Goal: Information Seeking & Learning: Find specific fact

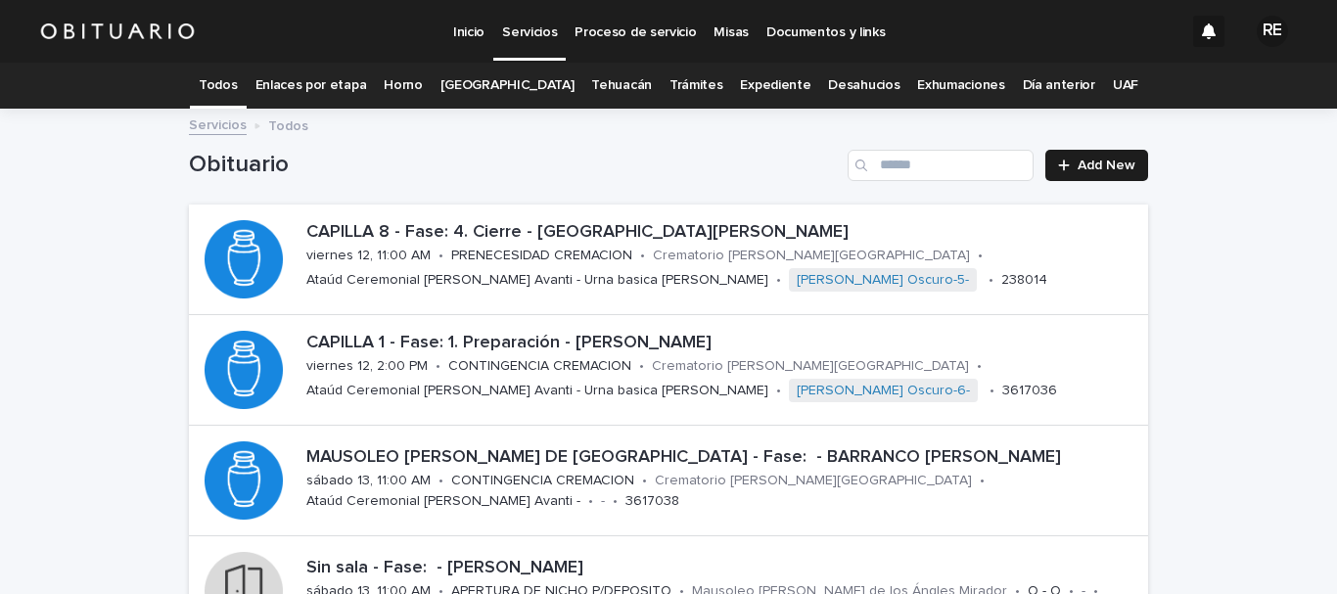
click at [771, 84] on link "Expediente" at bounding box center [775, 86] width 70 height 46
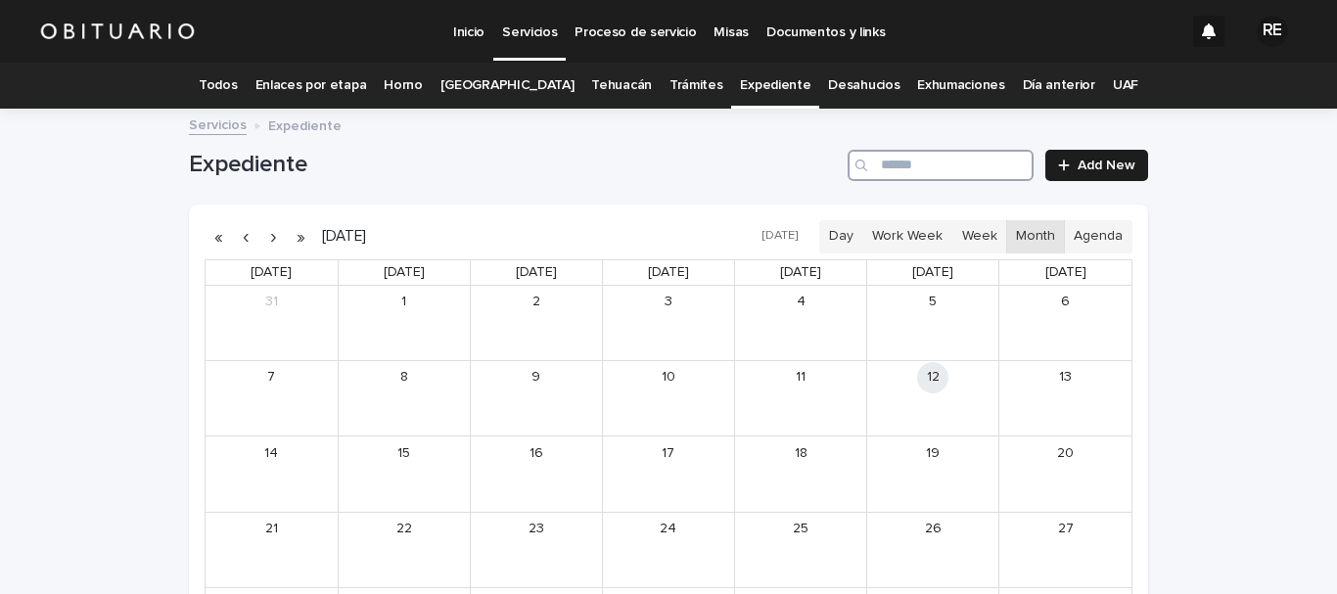
click at [916, 165] on input "Search" at bounding box center [941, 165] width 186 height 31
type input "**********"
click at [829, 404] on div "[PERSON_NAME]" at bounding box center [820, 405] width 87 height 14
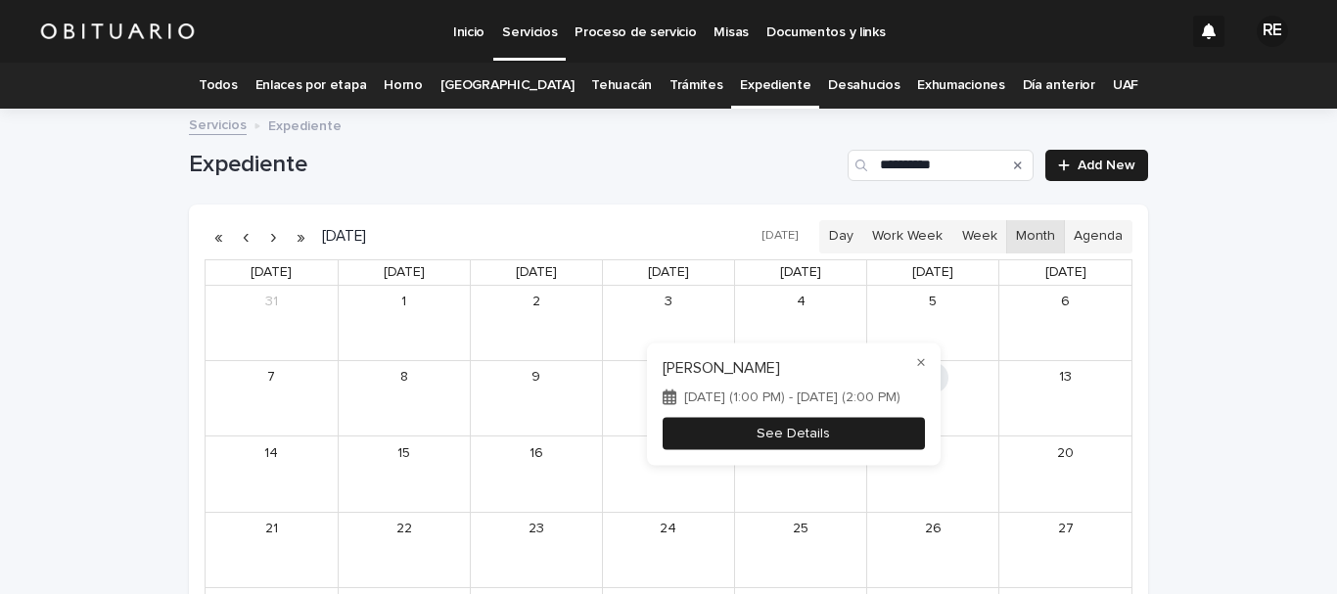
click at [825, 448] on button "See Details" at bounding box center [794, 433] width 262 height 32
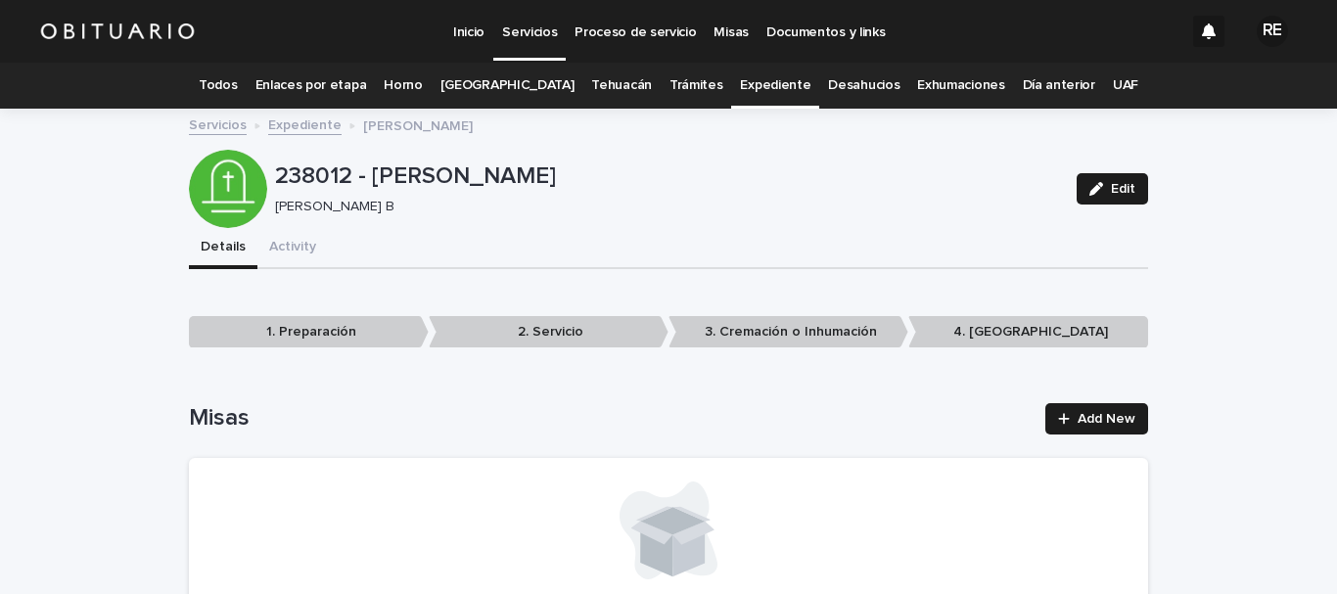
click at [237, 81] on link "Todos" at bounding box center [218, 86] width 38 height 46
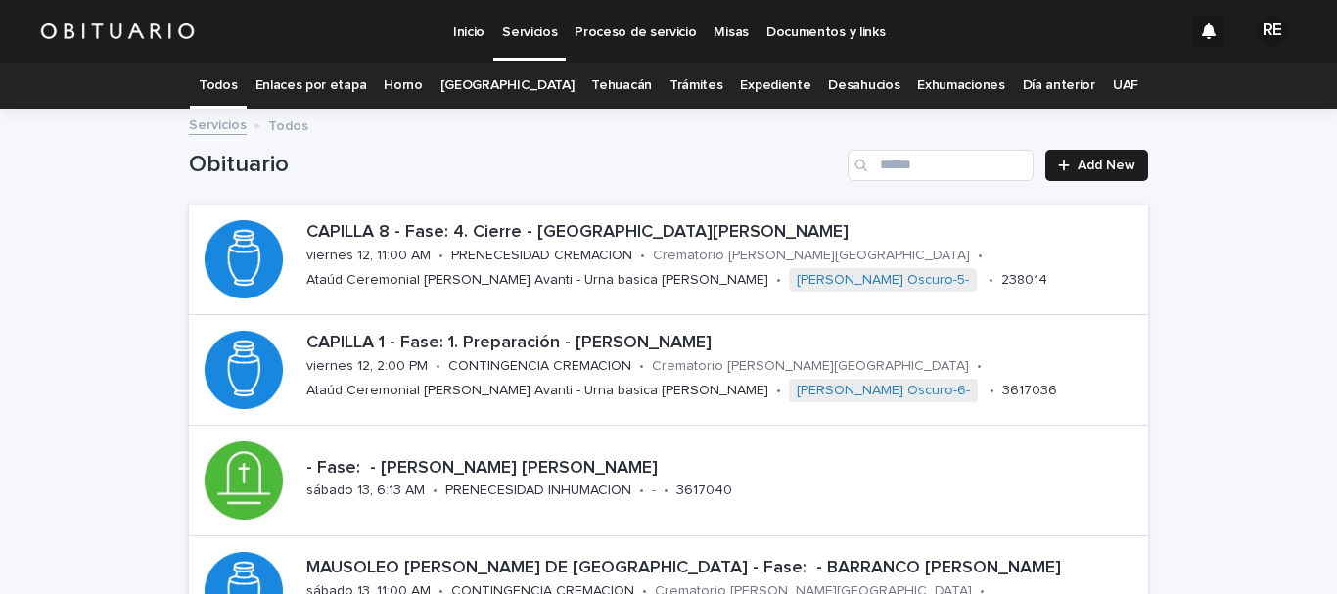
click at [762, 88] on link "Expediente" at bounding box center [775, 86] width 70 height 46
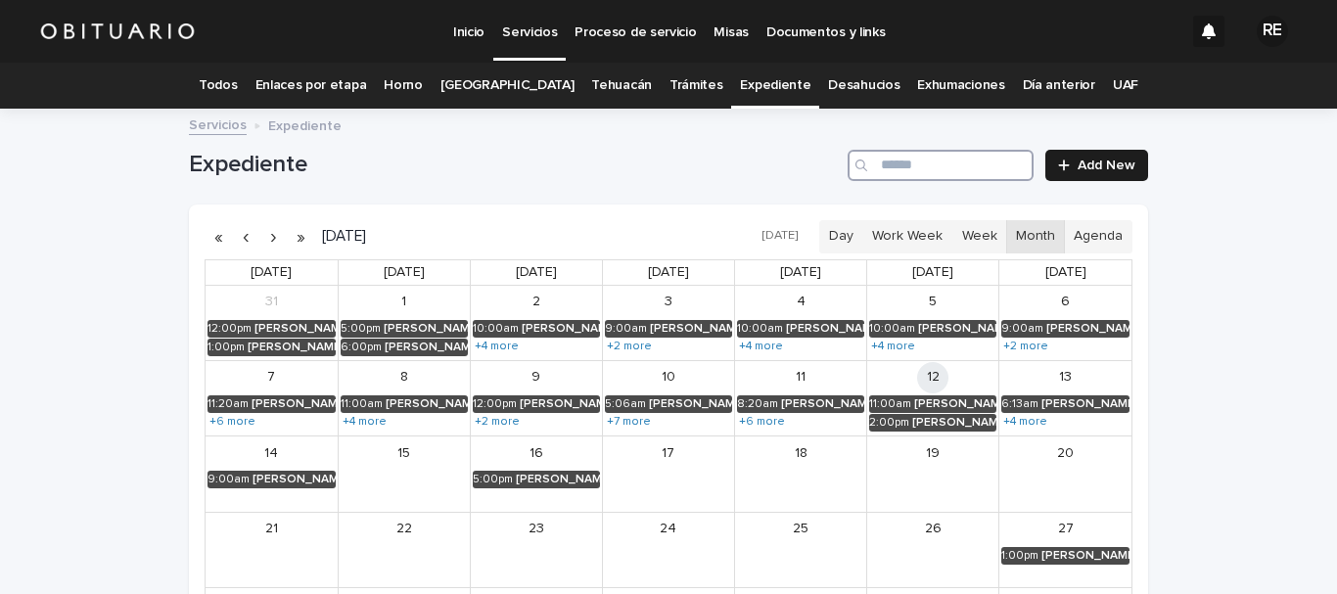
click at [915, 161] on input "Search" at bounding box center [941, 165] width 186 height 31
type input "******"
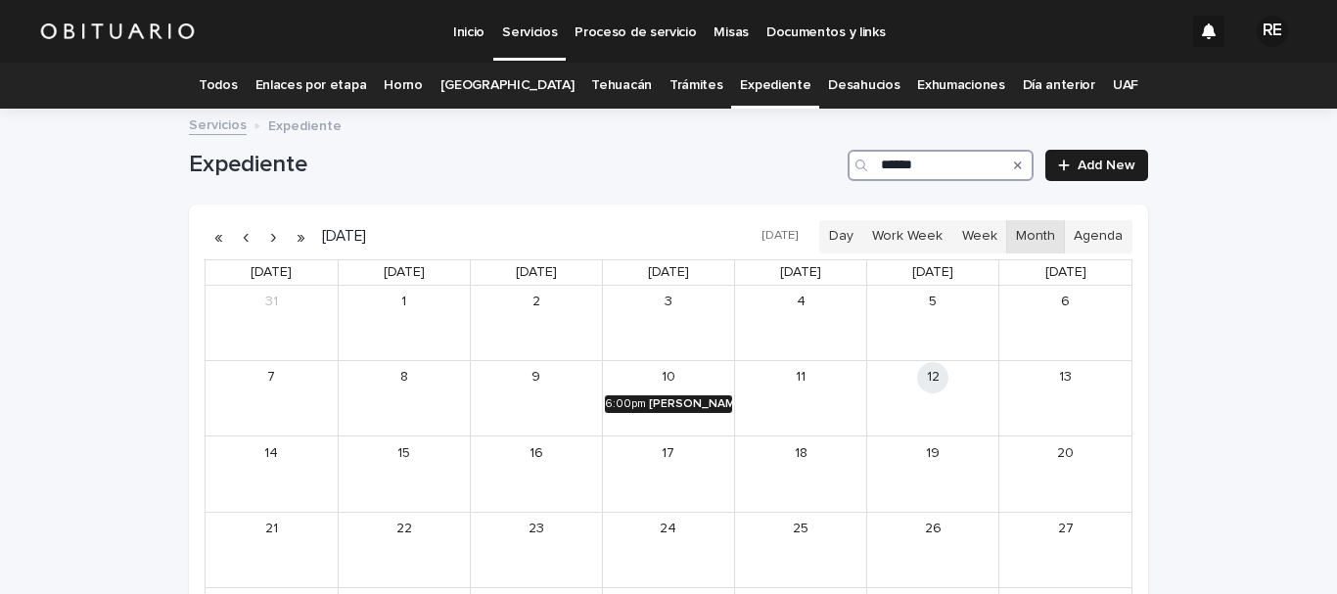
click at [683, 404] on div "[PERSON_NAME]" at bounding box center [690, 405] width 83 height 14
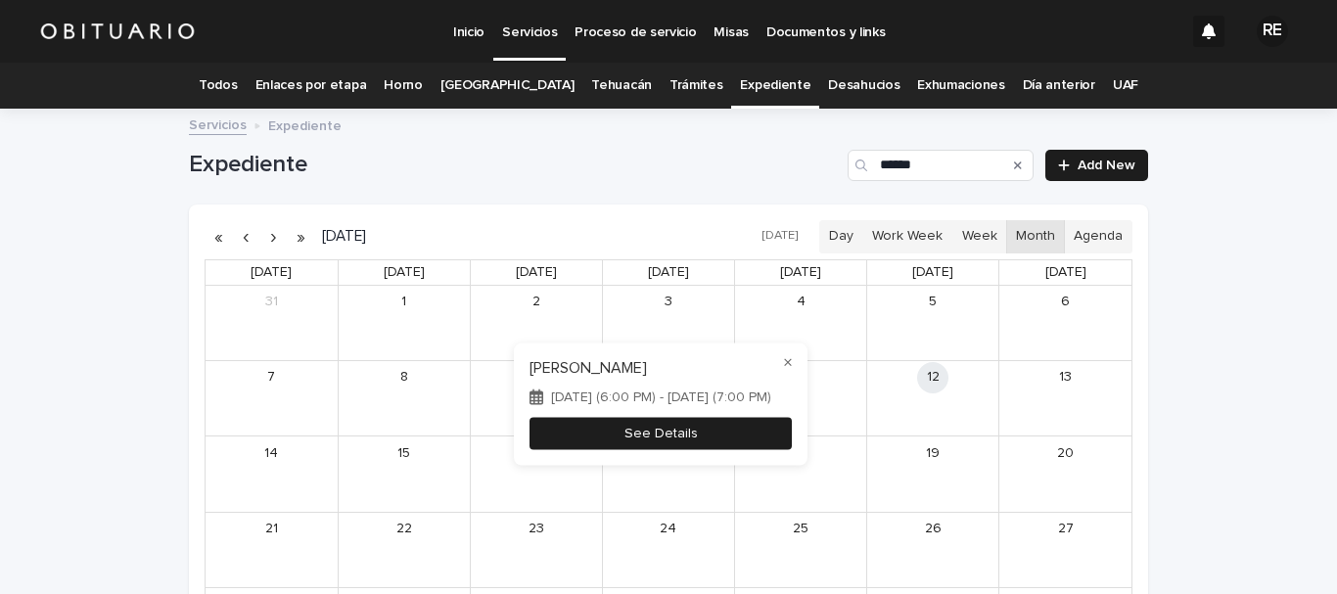
click at [678, 434] on button "See Details" at bounding box center [661, 433] width 262 height 32
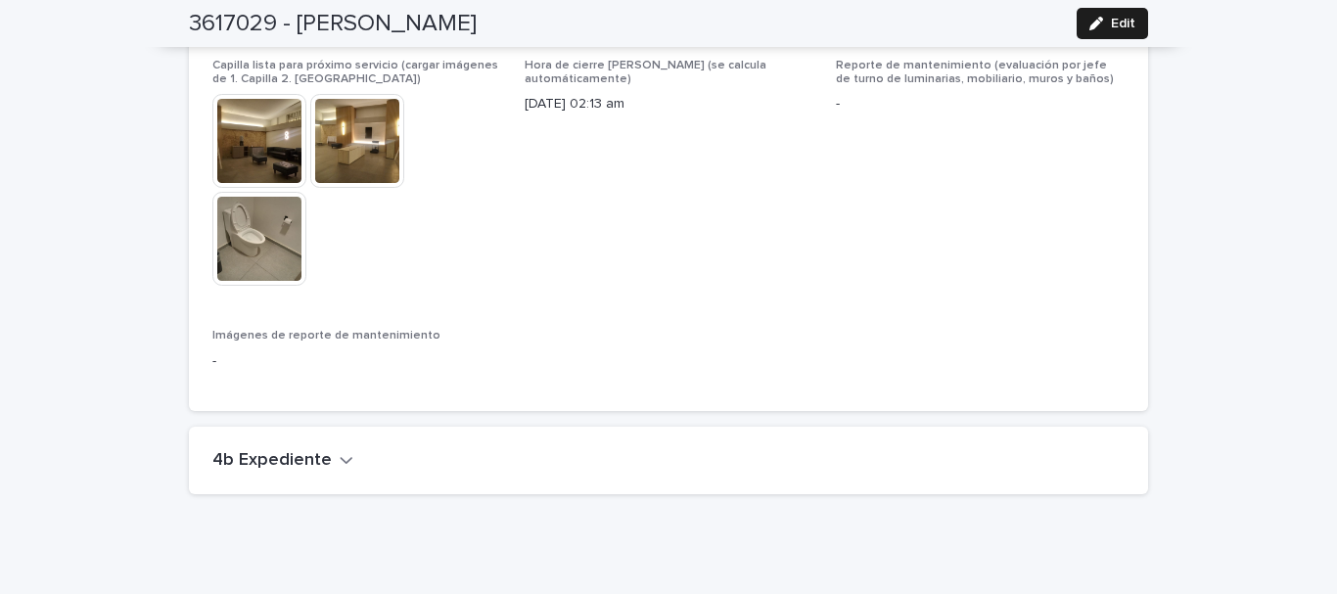
scroll to position [4984, 0]
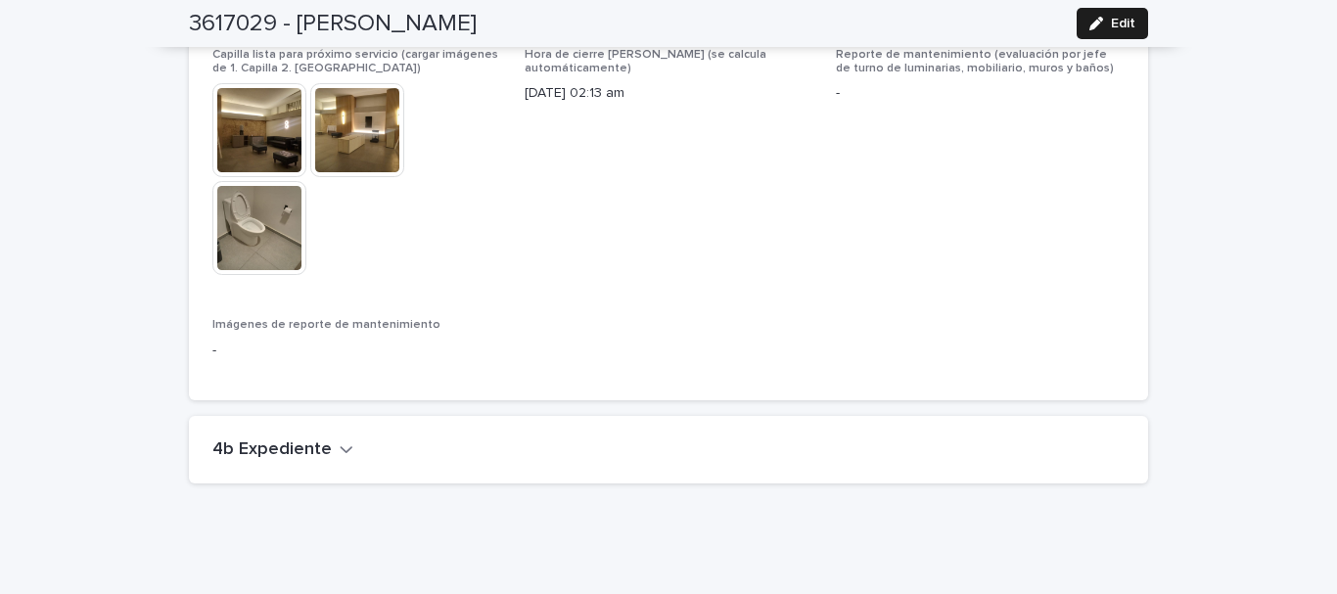
click at [340, 441] on icon "button" at bounding box center [347, 450] width 14 height 18
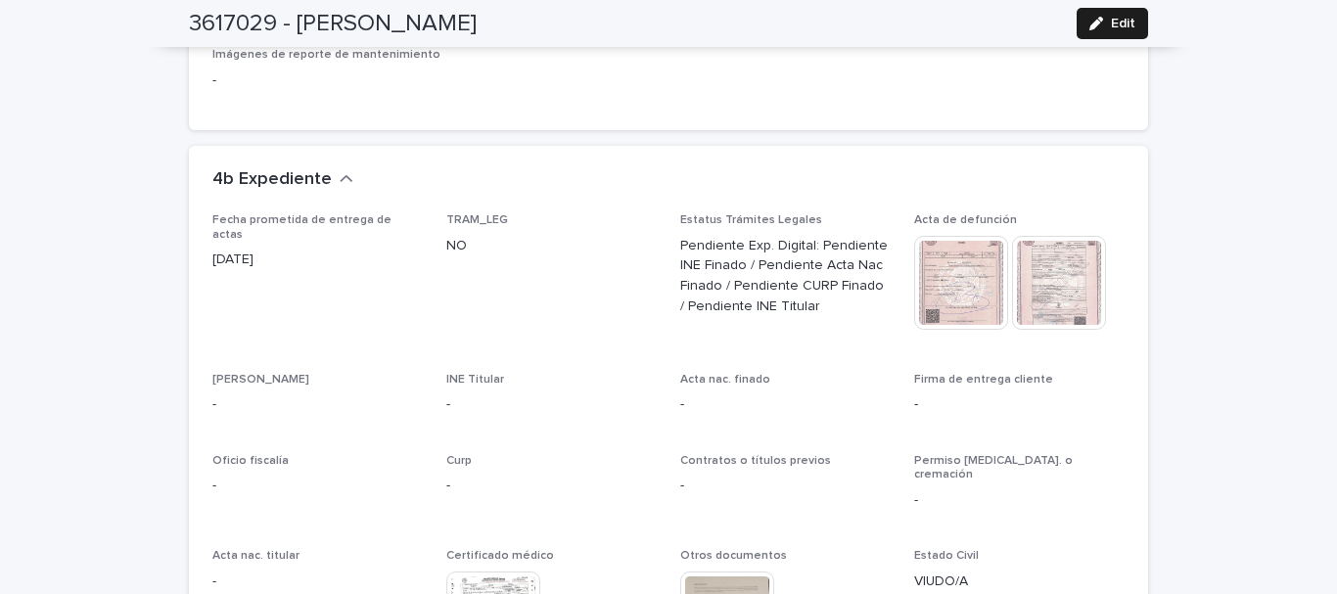
scroll to position [5278, 0]
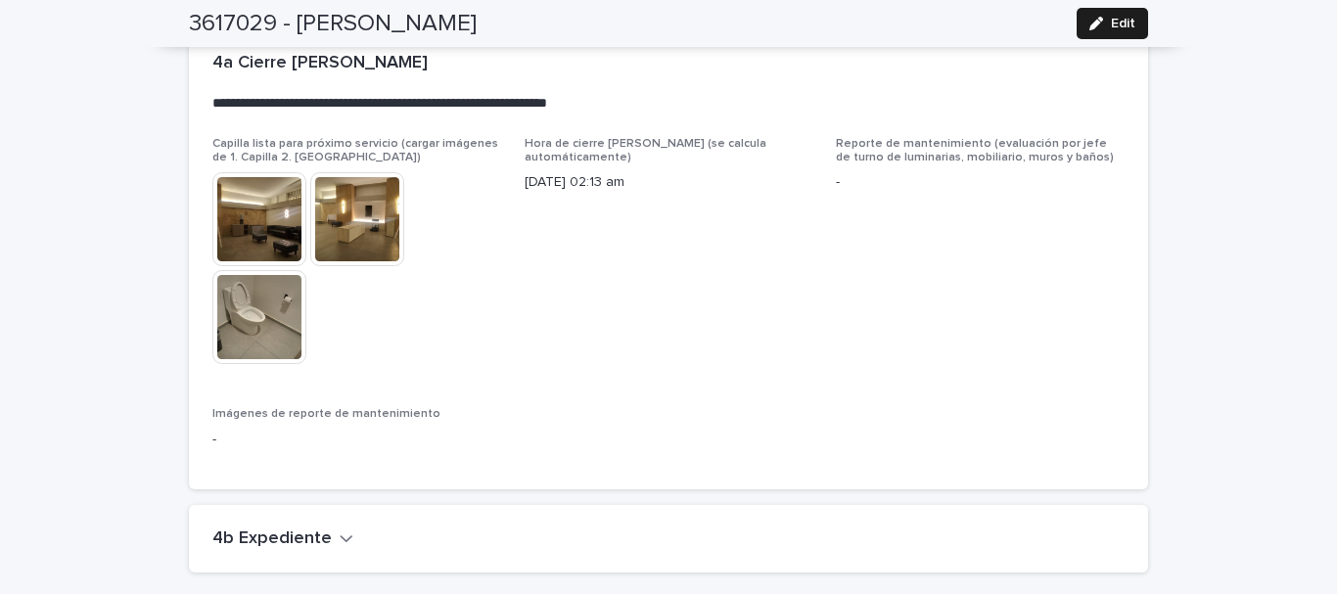
scroll to position [4984, 0]
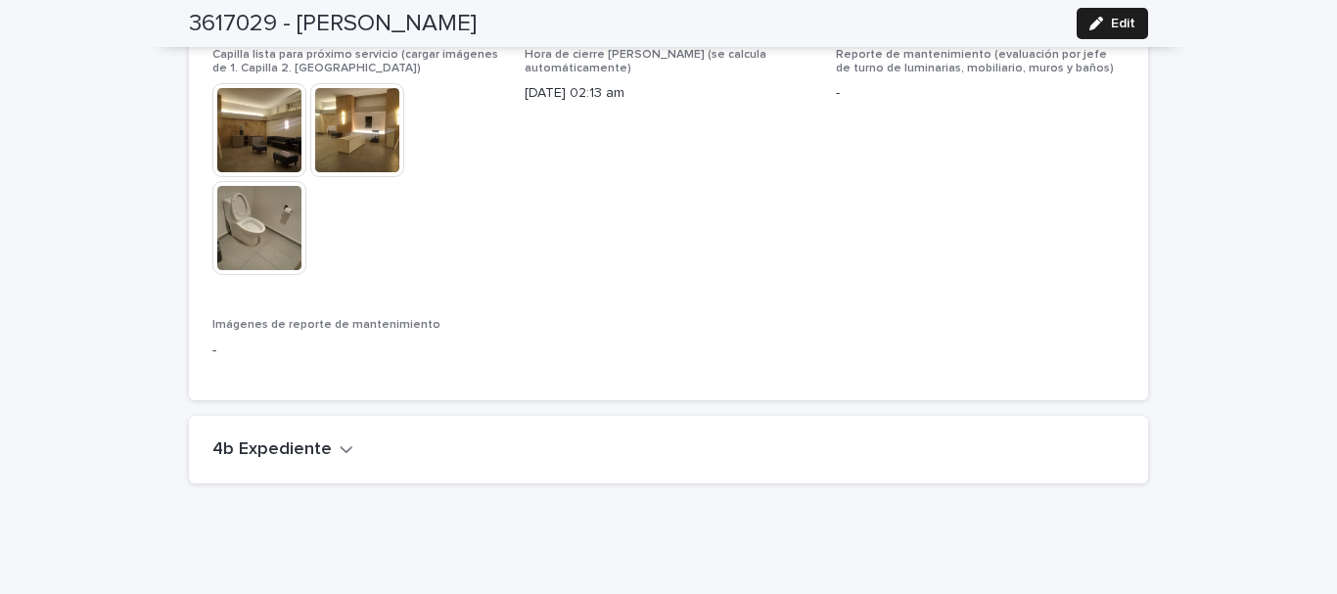
click at [340, 441] on icon "button" at bounding box center [347, 450] width 14 height 18
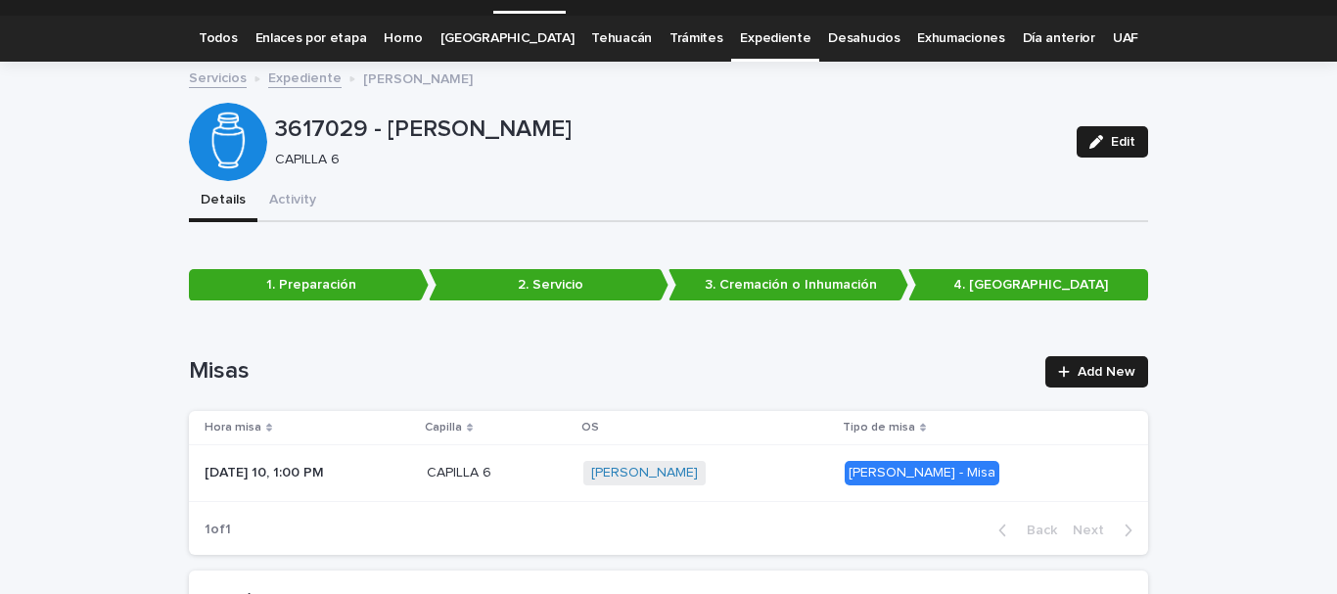
scroll to position [0, 0]
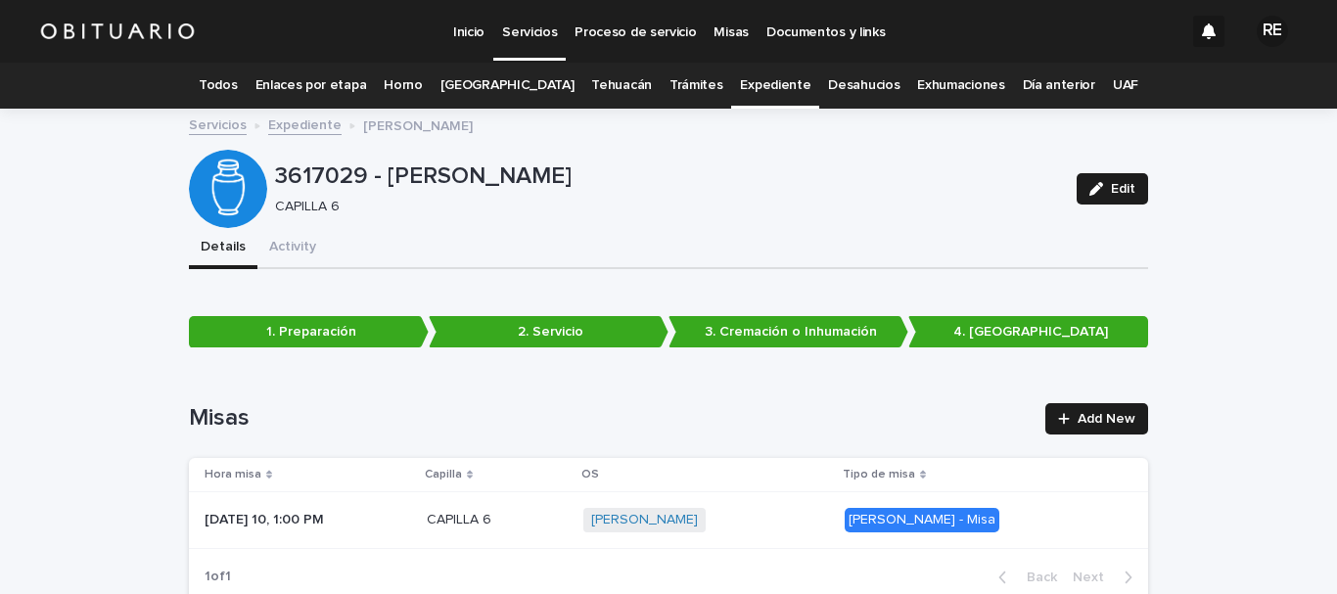
click at [237, 80] on link "Todos" at bounding box center [218, 86] width 38 height 46
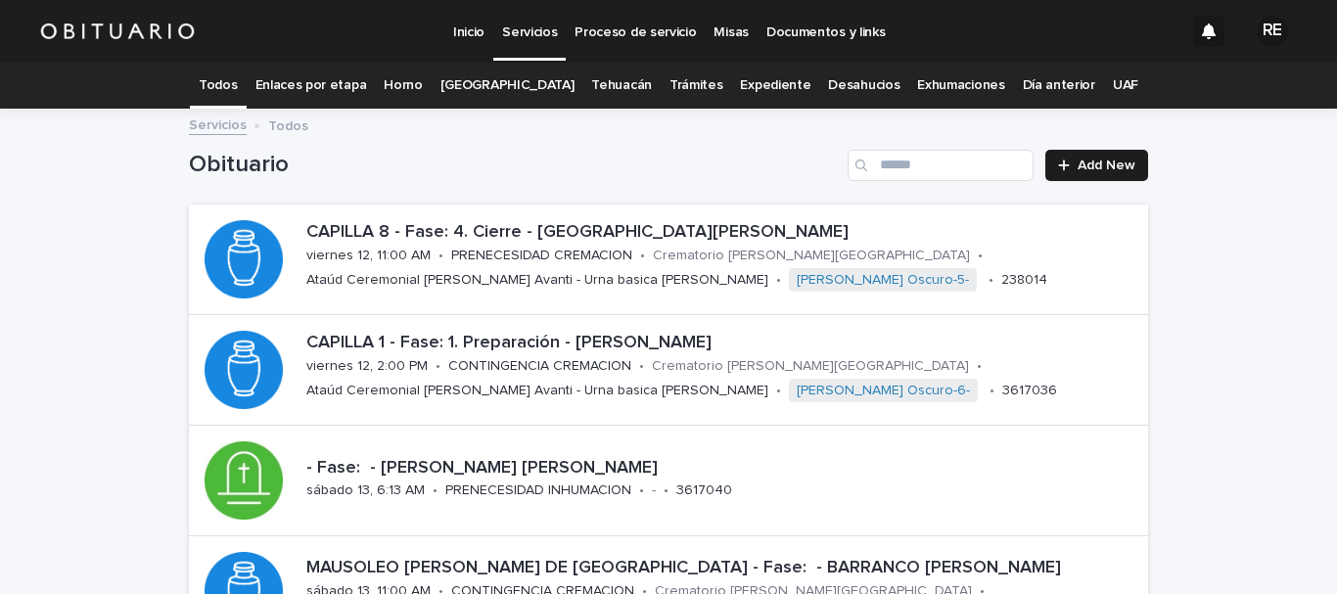
click at [740, 84] on link "Expediente" at bounding box center [775, 86] width 70 height 46
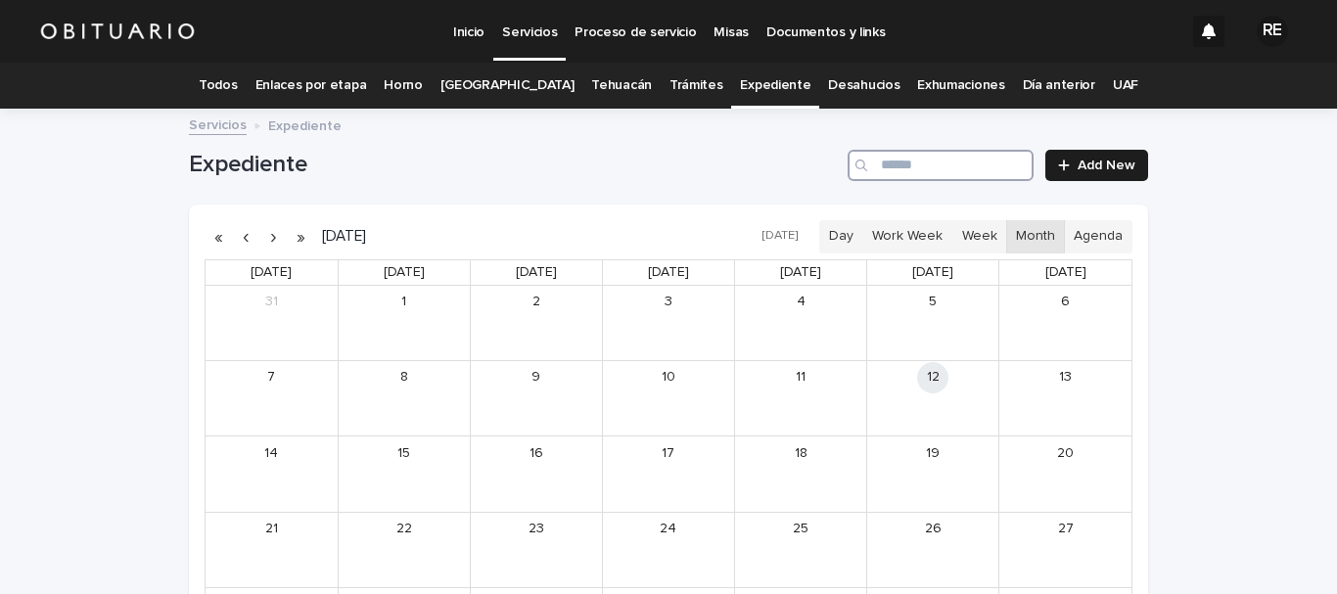
click at [912, 170] on input "Search" at bounding box center [941, 165] width 186 height 31
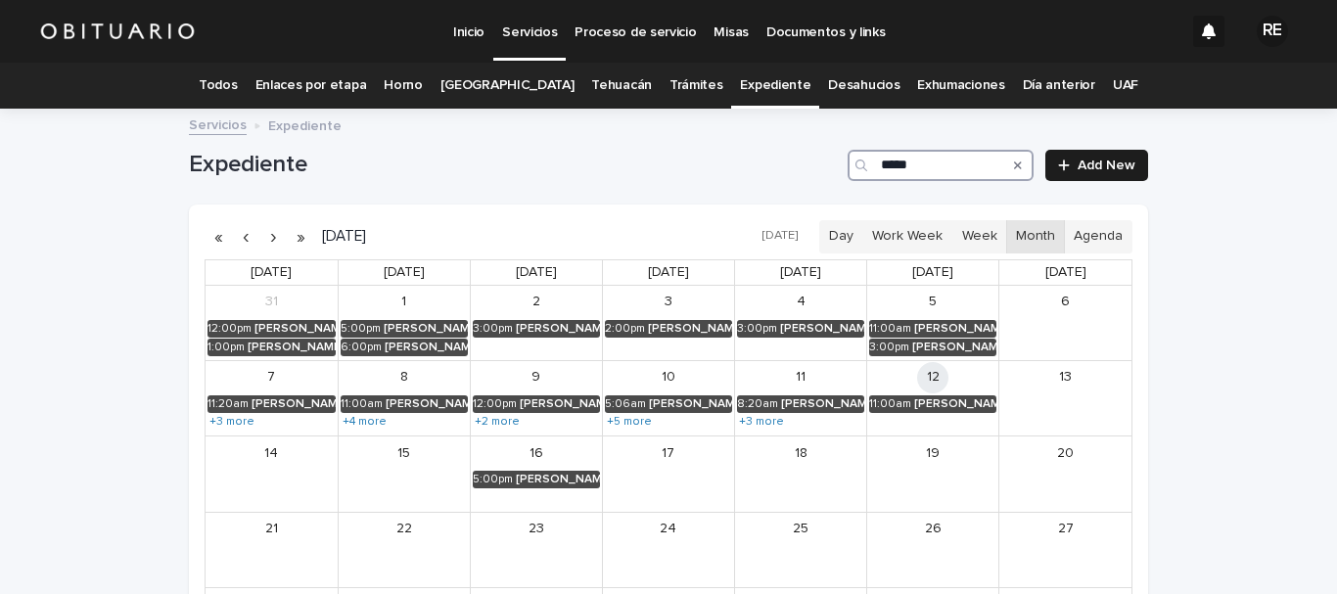
type input "******"
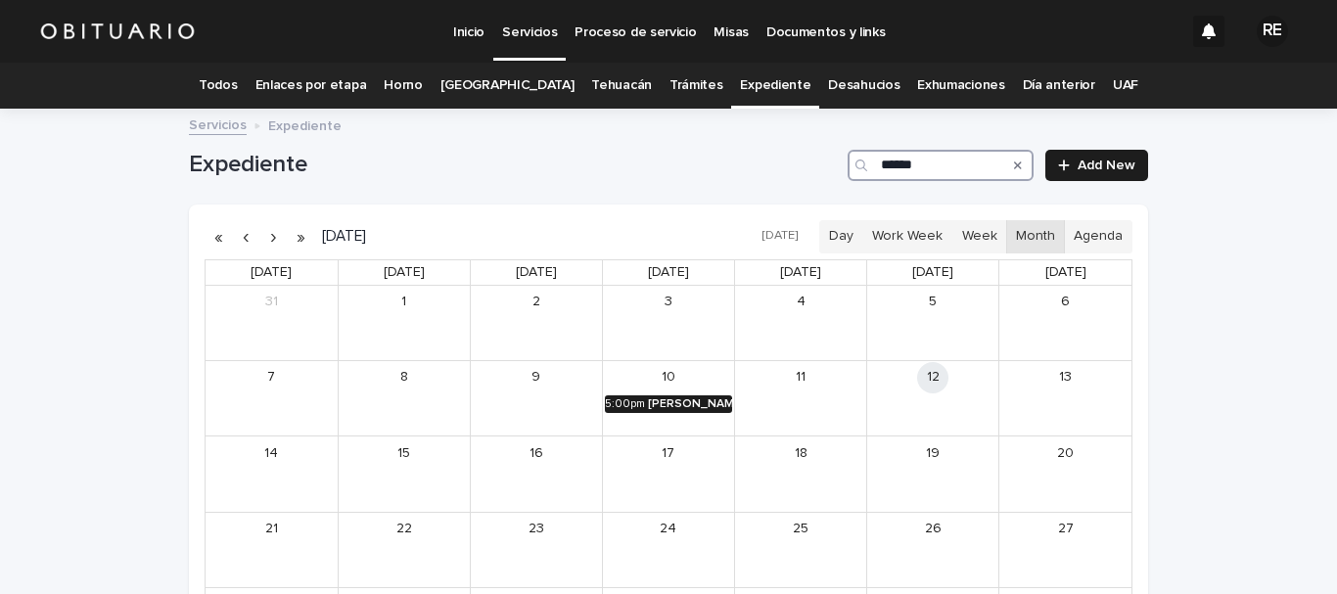
click at [718, 400] on div "[PERSON_NAME] [PERSON_NAME]" at bounding box center [690, 405] width 84 height 14
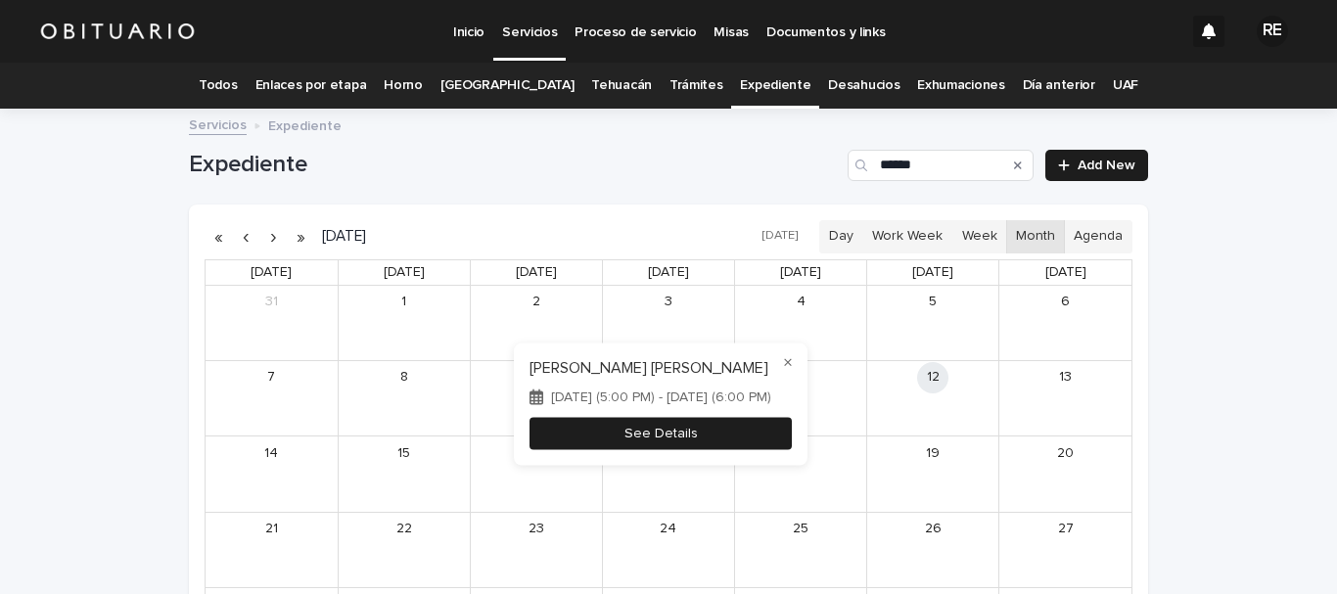
click at [693, 440] on button "See Details" at bounding box center [661, 433] width 262 height 32
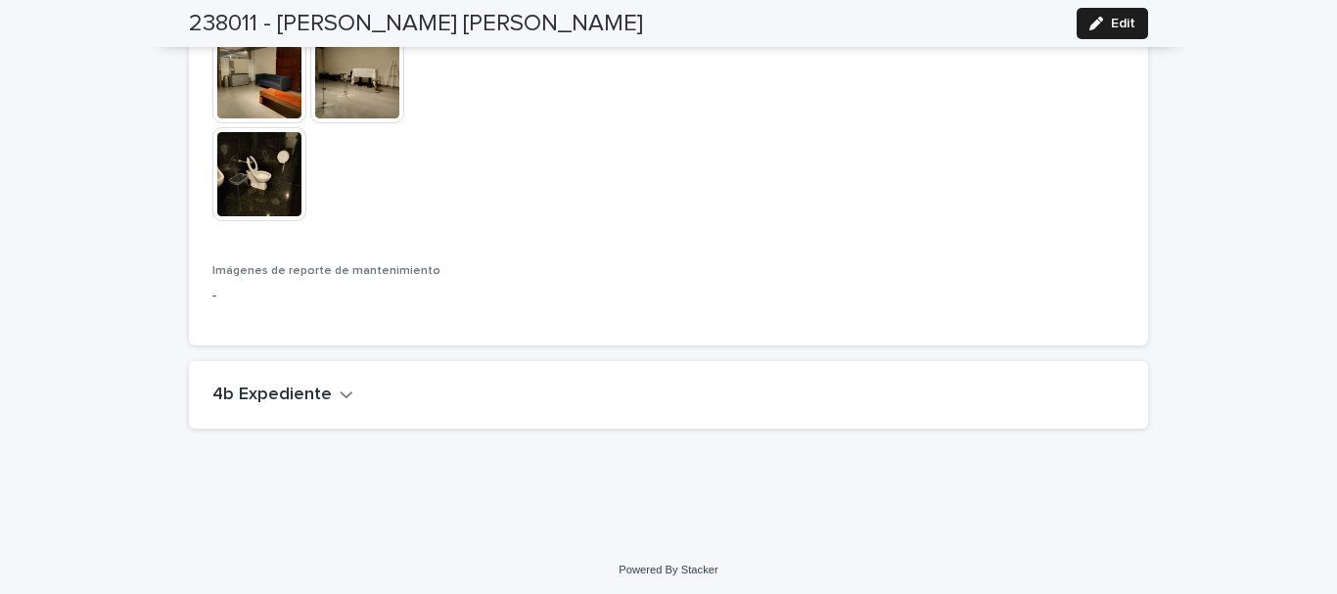
scroll to position [4748, 0]
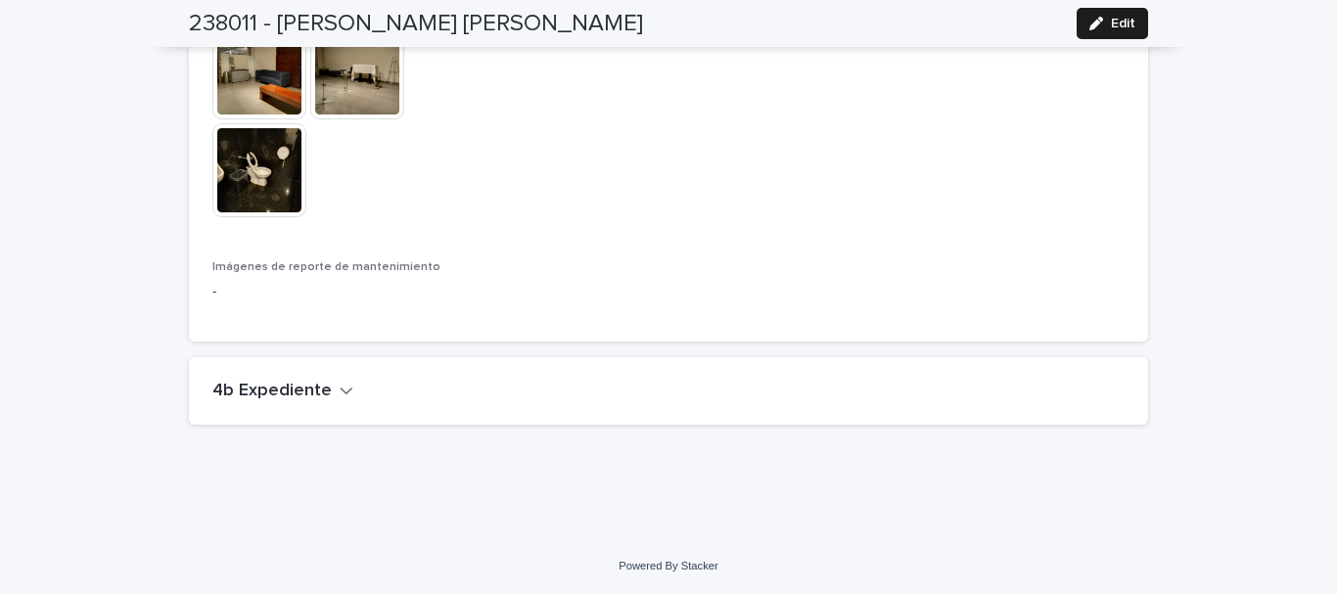
click at [341, 389] on icon "button" at bounding box center [347, 391] width 12 height 7
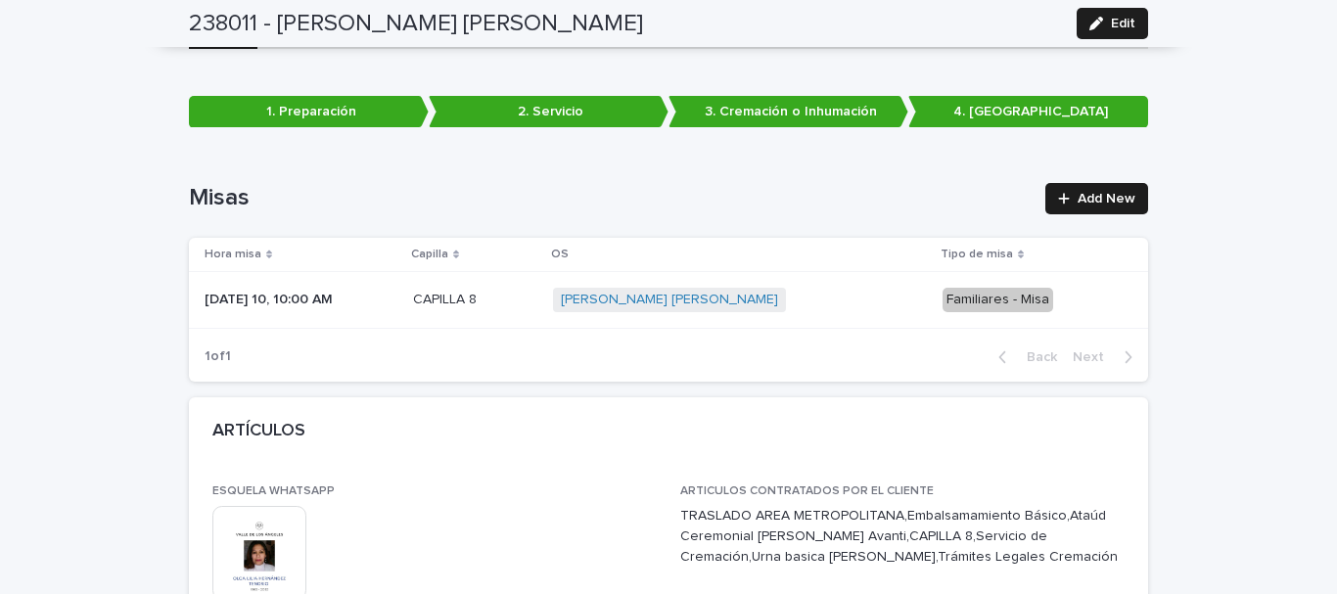
scroll to position [0, 0]
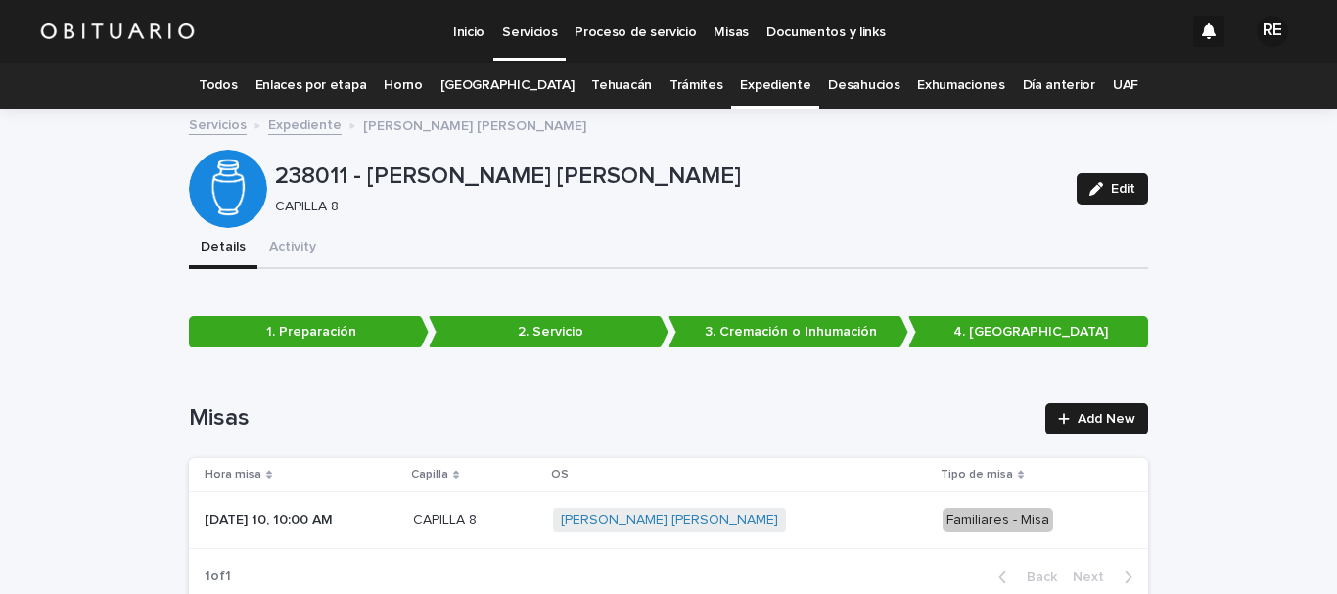
click at [237, 84] on link "Todos" at bounding box center [218, 86] width 38 height 46
